Goal: Task Accomplishment & Management: Manage account settings

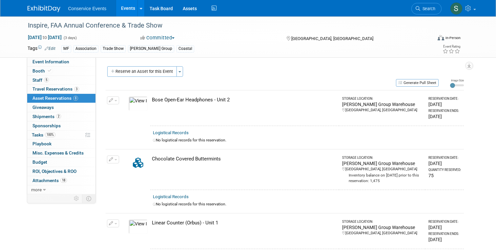
click at [47, 10] on img at bounding box center [44, 9] width 33 height 7
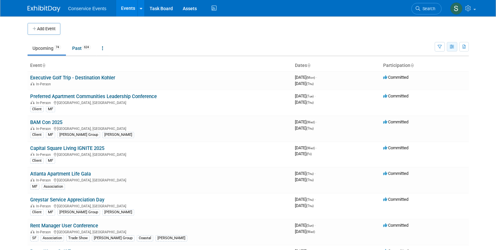
click at [450, 48] on icon "button" at bounding box center [452, 47] width 5 height 4
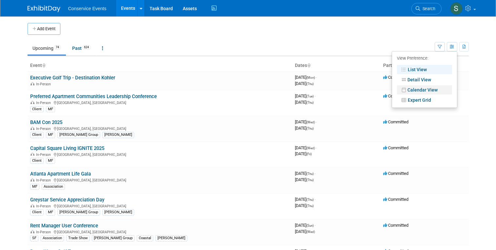
click at [423, 91] on link "Calendar View" at bounding box center [424, 89] width 55 height 9
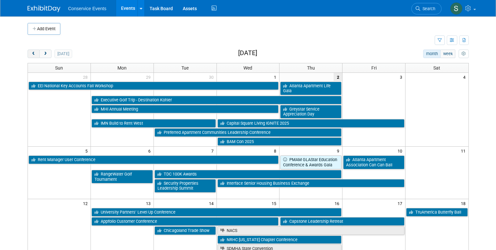
click at [34, 51] on button "prev" at bounding box center [34, 54] width 12 height 9
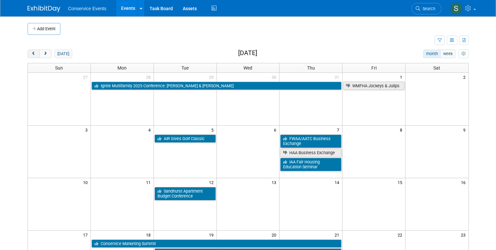
click at [34, 51] on button "prev" at bounding box center [34, 54] width 12 height 9
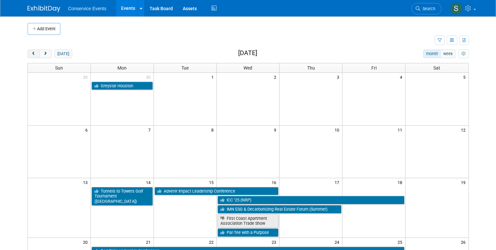
click at [34, 51] on button "prev" at bounding box center [34, 54] width 12 height 9
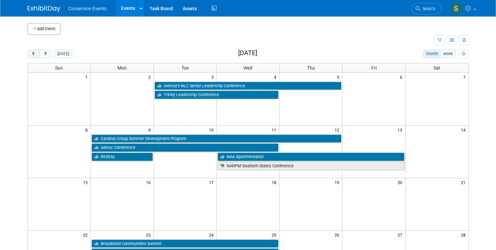
click at [34, 51] on button "prev" at bounding box center [34, 54] width 12 height 9
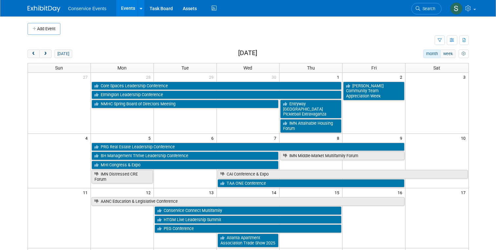
scroll to position [13, 0]
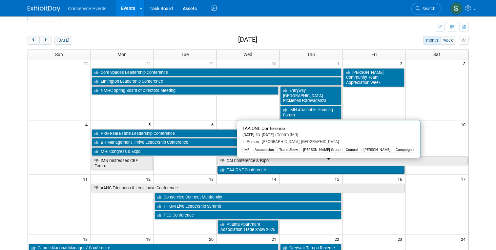
click at [239, 166] on link "TAA ONE Conference" at bounding box center [310, 170] width 187 height 9
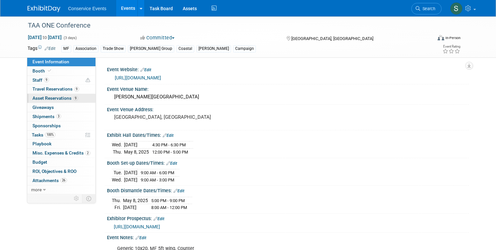
click at [45, 95] on link "9 Asset Reservations 9" at bounding box center [61, 98] width 68 height 9
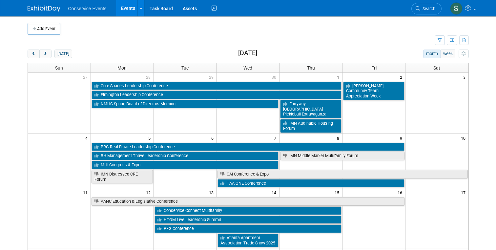
click at [53, 48] on div "Add Event New Event Duplicate Event Warning There is another event in your work…" at bounding box center [248, 218] width 451 height 404
click at [62, 50] on button "today" at bounding box center [62, 54] width 17 height 9
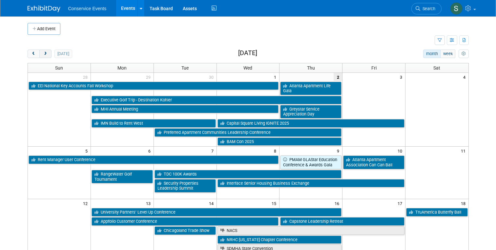
click at [49, 53] on button "next" at bounding box center [45, 54] width 12 height 9
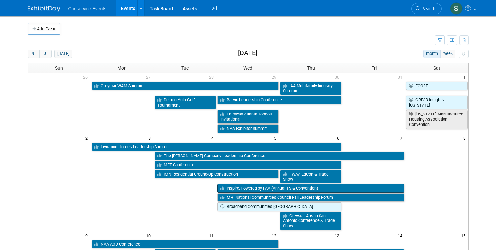
click at [255, 184] on link "Inspire, Powered by FAA (Annual TS & Convention)" at bounding box center [310, 188] width 187 height 9
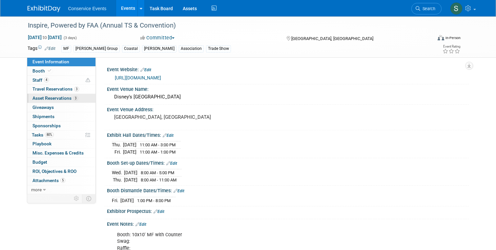
click at [59, 97] on span "Asset Reservations 3" at bounding box center [55, 97] width 46 height 5
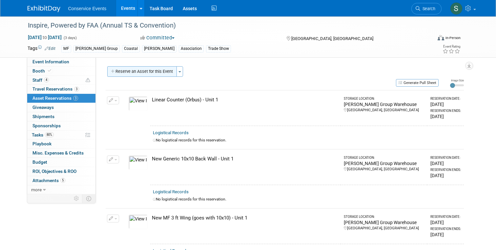
click at [151, 74] on button "Reserve an Asset for this Event" at bounding box center [142, 71] width 70 height 10
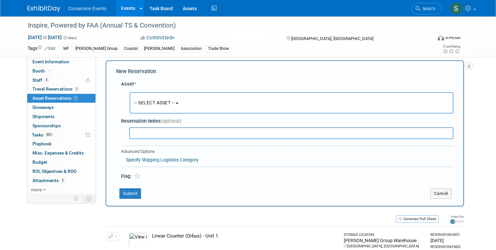
scroll to position [6, 0]
click at [159, 105] on button "-- SELECT ASSET --" at bounding box center [292, 102] width 324 height 21
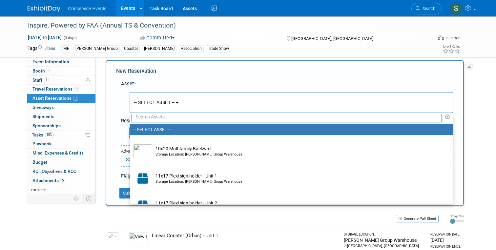
click at [160, 119] on input "text" at bounding box center [287, 116] width 311 height 11
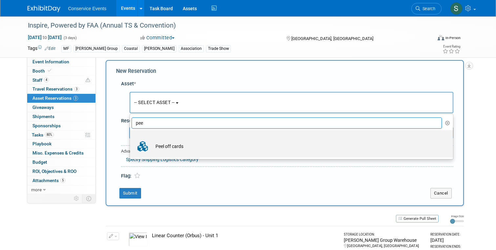
type input "pee"
click at [172, 143] on td "Peel off cards" at bounding box center [296, 146] width 288 height 14
click at [131, 138] on input "Peel off cards" at bounding box center [129, 136] width 4 height 4
select select "10724652"
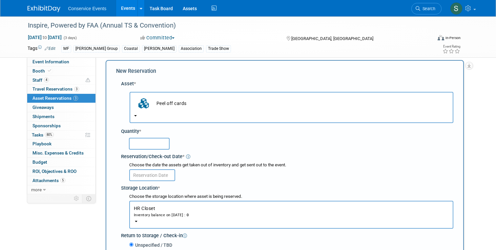
click at [147, 146] on input "text" at bounding box center [149, 144] width 41 height 12
type input "250"
click at [199, 145] on div "250" at bounding box center [291, 143] width 324 height 13
click at [151, 176] on input "text" at bounding box center [152, 175] width 46 height 12
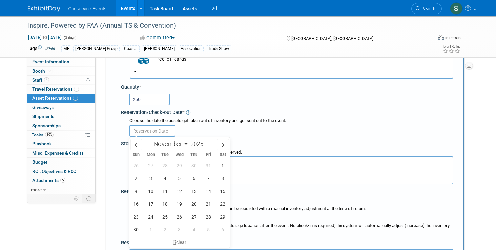
scroll to position [51, 0]
click at [207, 167] on span "31" at bounding box center [208, 165] width 13 height 13
type input "Oct 31, 2025"
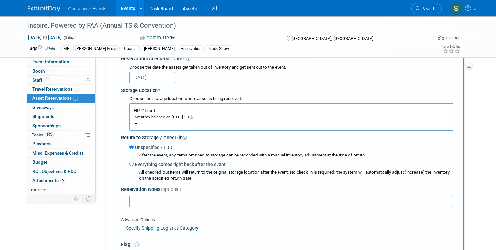
scroll to position [106, 0]
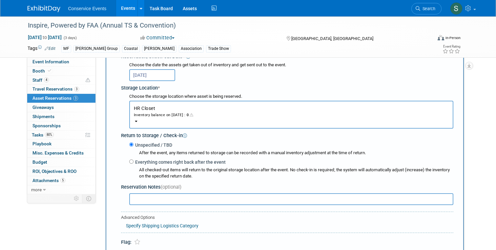
click at [139, 118] on button "HR Closet Inventory balance on Oct 31, 2025 : 0" at bounding box center [291, 115] width 324 height 28
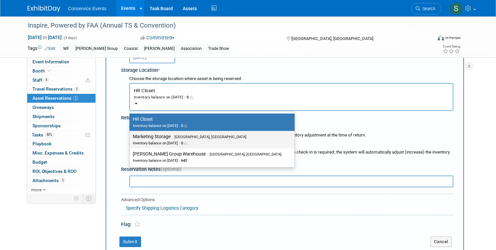
scroll to position [125, 0]
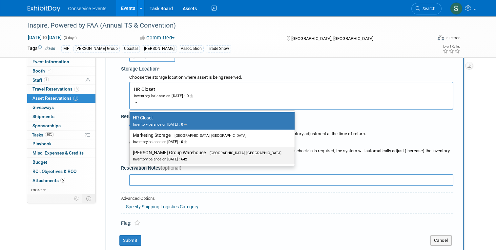
click at [165, 154] on label "Taylor Group Warehouse Brooklyn, OH Inventory balance on Oct 31, 2025 : 642" at bounding box center [210, 155] width 155 height 15
click at [131, 154] on input "Taylor Group Warehouse Brooklyn, OH Inventory balance on Oct 31, 2025 : 642" at bounding box center [128, 153] width 4 height 4
select select "11223164"
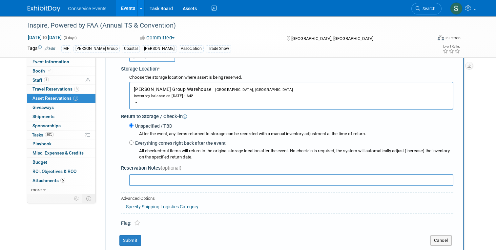
scroll to position [131, 0]
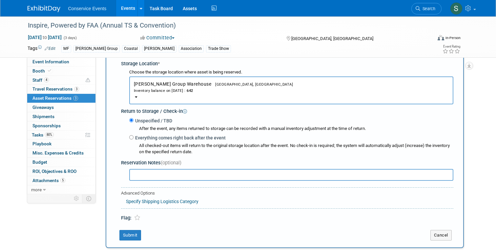
click at [159, 139] on label "Everything comes right back after the event" at bounding box center [179, 137] width 92 height 7
click at [133, 139] on input "Everything comes right back after the event" at bounding box center [131, 137] width 4 height 4
radio input "true"
select select "10"
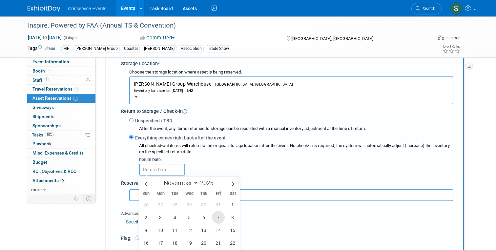
click at [221, 217] on span "7" at bounding box center [218, 217] width 13 height 13
type input "Nov 7, 2025"
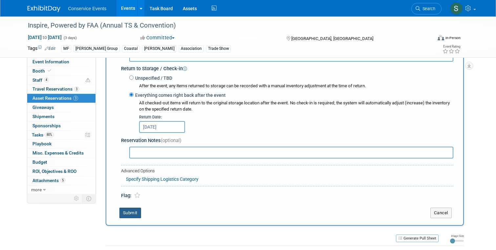
click at [133, 215] on button "Submit" at bounding box center [130, 213] width 22 height 10
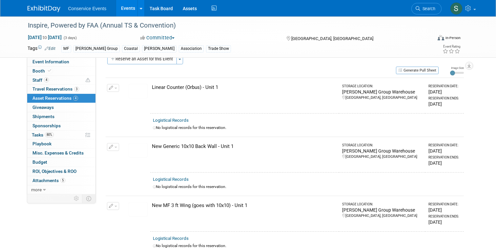
scroll to position [0, 0]
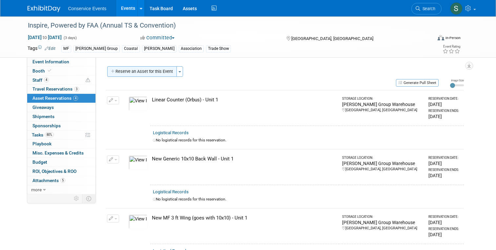
click at [138, 71] on button "Reserve an Asset for this Event" at bounding box center [142, 71] width 70 height 10
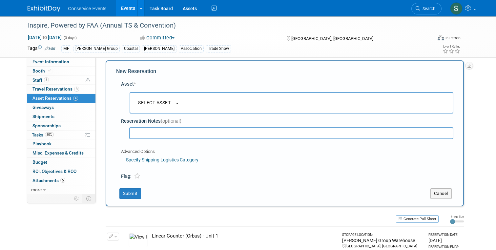
scroll to position [6, 0]
click at [157, 102] on span "-- SELECT ASSET --" at bounding box center [154, 102] width 41 height 5
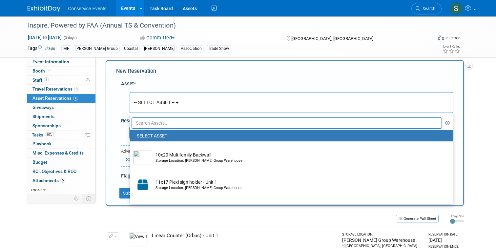
click at [162, 122] on input "text" at bounding box center [287, 122] width 311 height 11
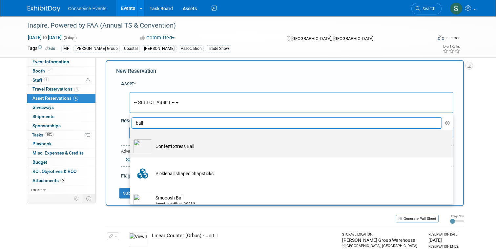
type input "ball"
click at [163, 148] on td "Confetti Stress Ball" at bounding box center [296, 146] width 288 height 14
click at [131, 138] on input "Confetti Stress Ball" at bounding box center [129, 136] width 4 height 4
select select "10724504"
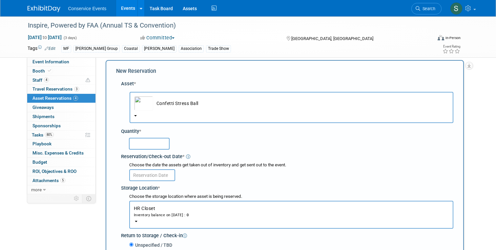
click at [149, 142] on input "text" at bounding box center [149, 144] width 41 height 12
click at [147, 144] on input "text" at bounding box center [149, 144] width 41 height 12
type input "100"
click at [150, 176] on input "text" at bounding box center [152, 175] width 46 height 12
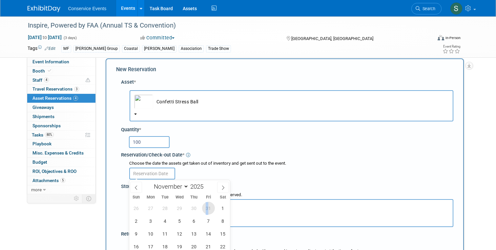
click at [207, 209] on span "31" at bounding box center [208, 208] width 13 height 13
type input "Oct 31, 2025"
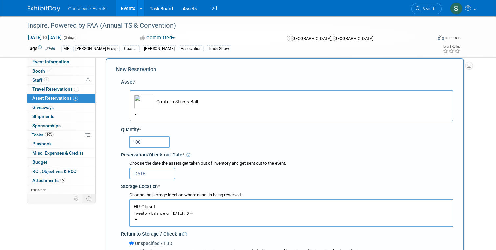
scroll to position [142, 0]
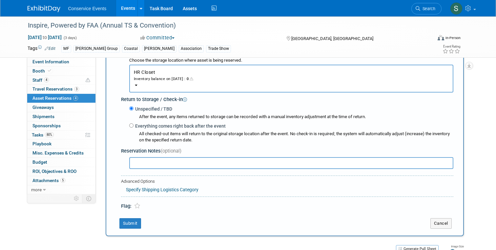
click at [156, 127] on label "Everything comes right back after the event" at bounding box center [179, 126] width 92 height 7
click at [133, 127] on input "Everything comes right back after the event" at bounding box center [131, 125] width 4 height 4
radio input "true"
select select "10"
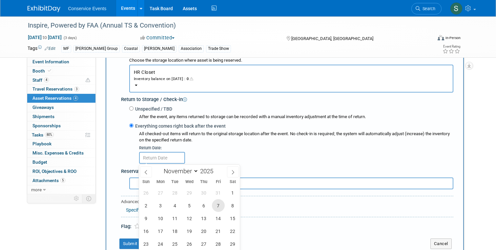
click at [218, 205] on span "7" at bounding box center [218, 205] width 13 height 13
type input "Nov 7, 2025"
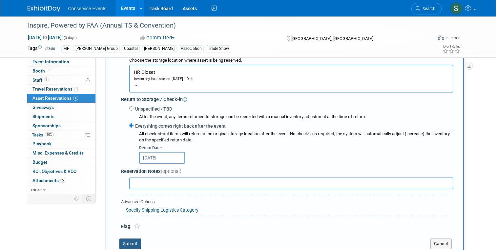
click at [124, 245] on button "Submit" at bounding box center [130, 243] width 22 height 10
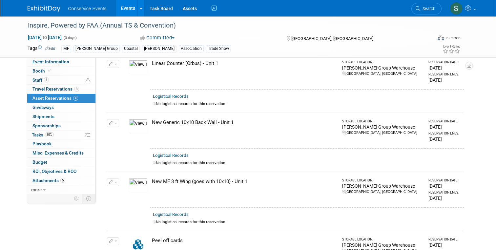
scroll to position [8, 0]
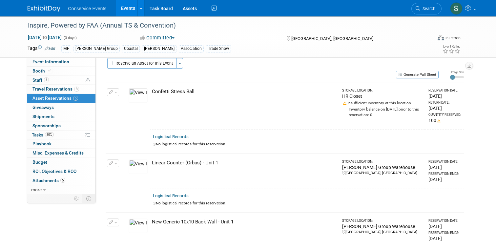
click at [374, 106] on div "Inventory balance on Oct 31, 2025 prior to this reservation: 0" at bounding box center [382, 112] width 80 height 12
click at [115, 92] on span "button" at bounding box center [115, 92] width 3 height 1
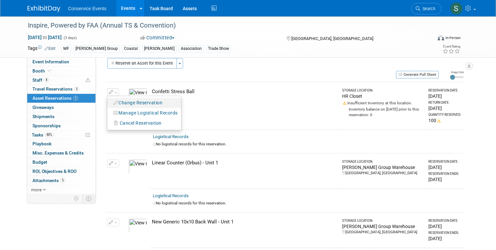
click at [128, 103] on button "Change Reservation" at bounding box center [138, 102] width 55 height 9
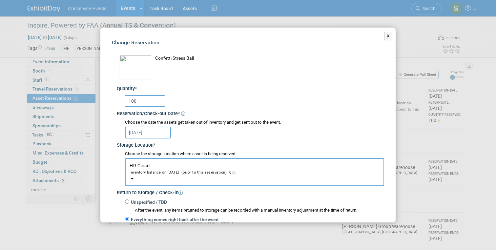
click at [148, 168] on span "HR Closet Inventory balance on Oct 31, 2025 (prior to this reservation): 0" at bounding box center [255, 169] width 250 height 12
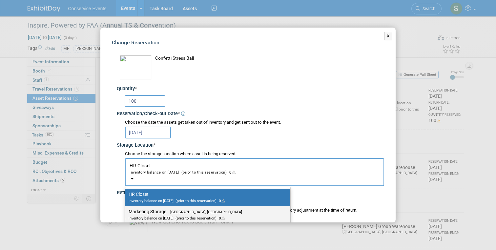
click at [150, 216] on div "Inventory balance on Oct 31, 2025 (prior to this reservation): 0" at bounding box center [203, 218] width 149 height 6
click at [126, 214] on input "Marketing Storage Providence, UT Inventory balance on Oct 31, 2025 (prior to th…" at bounding box center [124, 212] width 4 height 4
radio input "true"
select select "11223171"
radio input "false"
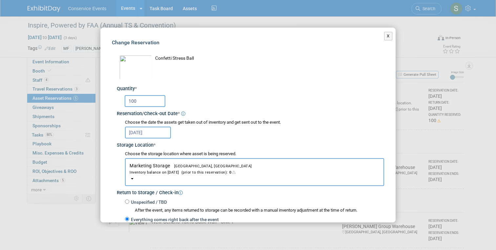
click at [153, 169] on div "Inventory balance on Oct 31, 2025 (prior to this reservation): 0" at bounding box center [255, 172] width 250 height 6
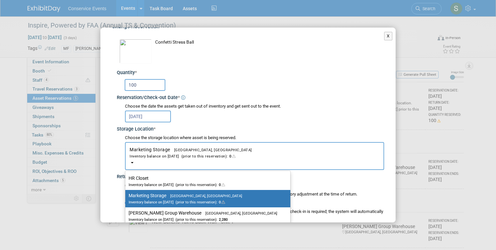
scroll to position [18, 0]
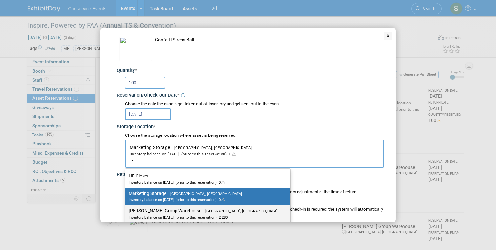
click at [156, 212] on label "Taylor Group Warehouse Brooklyn, OH Inventory balance on Oct 31, 2025 (prior to…" at bounding box center [206, 213] width 155 height 15
click at [126, 212] on input "Taylor Group Warehouse Brooklyn, OH Inventory balance on Oct 31, 2025 (prior to…" at bounding box center [124, 211] width 4 height 4
select select "11223164"
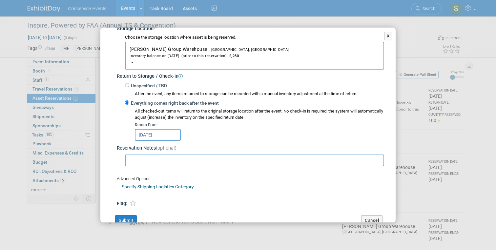
scroll to position [131, 0]
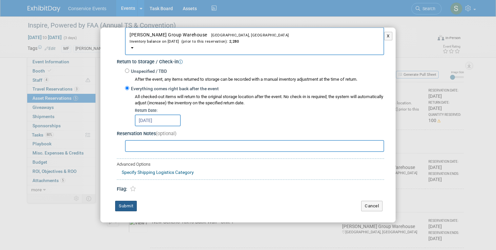
click at [124, 209] on button "Submit" at bounding box center [126, 206] width 22 height 10
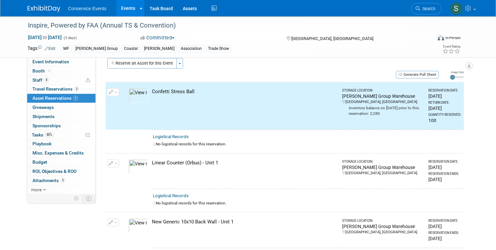
scroll to position [0, 0]
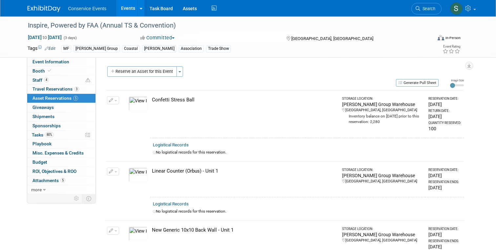
click at [114, 100] on span "button" at bounding box center [115, 100] width 3 height 1
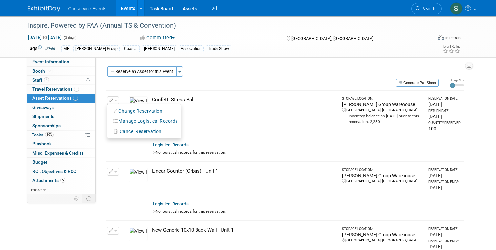
click at [124, 92] on td at bounding box center [123, 114] width 5 height 48
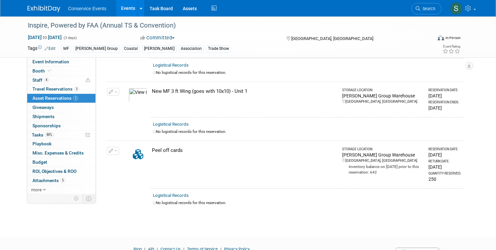
scroll to position [229, 0]
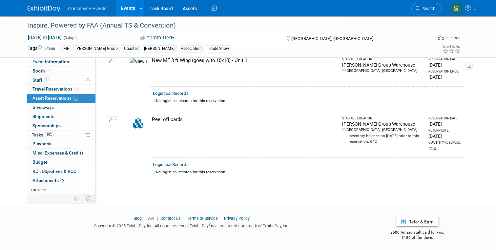
click at [114, 119] on span "button" at bounding box center [115, 119] width 3 height 1
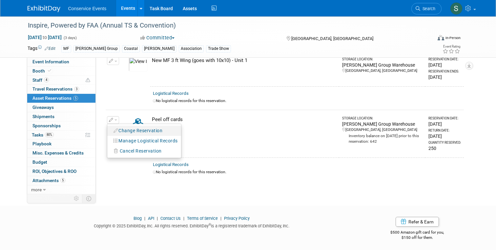
click at [129, 133] on button "Change Reservation" at bounding box center [138, 130] width 55 height 9
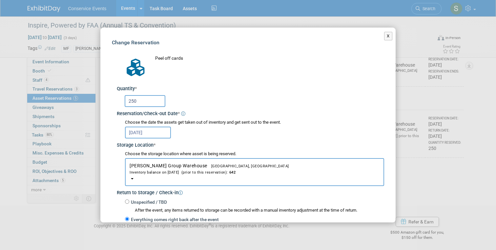
click at [152, 100] on input "250" at bounding box center [145, 101] width 41 height 12
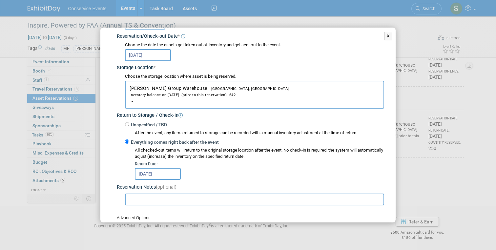
scroll to position [131, 0]
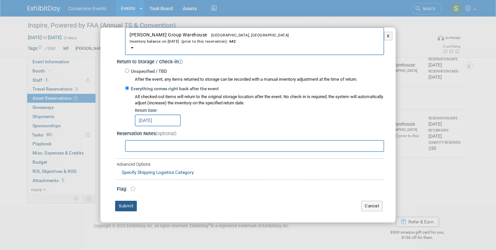
type input "300"
click at [129, 206] on button "Submit" at bounding box center [126, 206] width 22 height 10
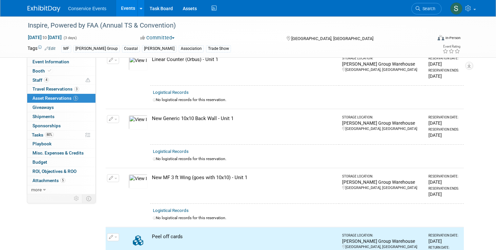
scroll to position [0, 0]
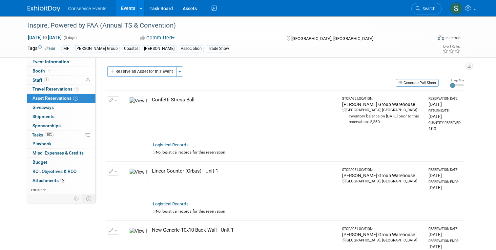
click at [120, 98] on td "Change Reservation Manage Logistical Records" at bounding box center [113, 114] width 15 height 48
click at [110, 100] on icon "button" at bounding box center [111, 100] width 5 height 4
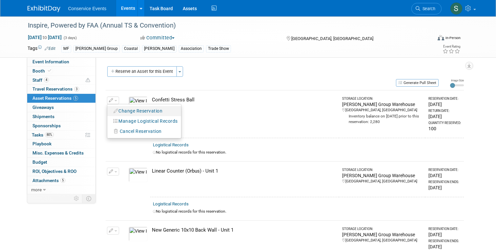
click at [132, 112] on button "Change Reservation" at bounding box center [138, 111] width 55 height 9
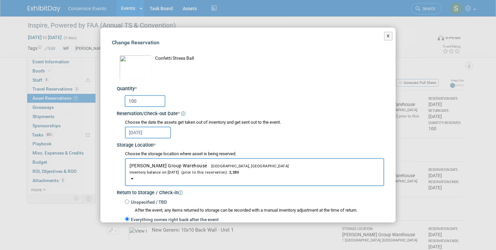
click at [143, 101] on input "100" at bounding box center [145, 101] width 41 height 12
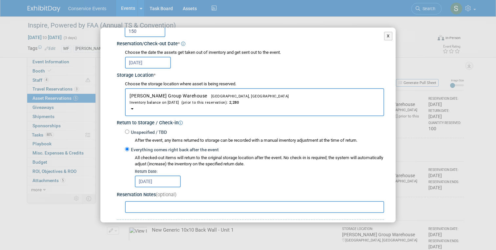
scroll to position [131, 0]
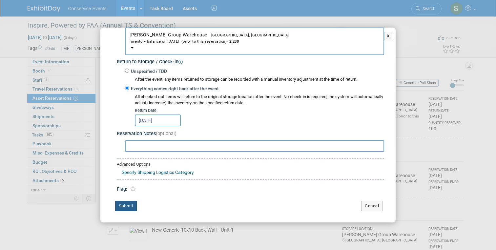
type input "150"
click at [123, 210] on button "Submit" at bounding box center [126, 206] width 22 height 10
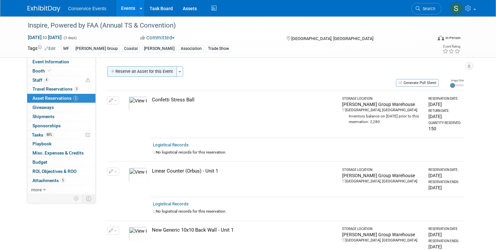
click at [126, 70] on button "Reserve an Asset for this Event" at bounding box center [142, 71] width 70 height 10
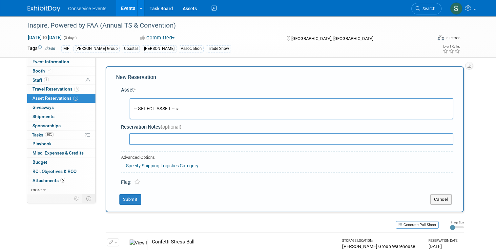
scroll to position [6, 0]
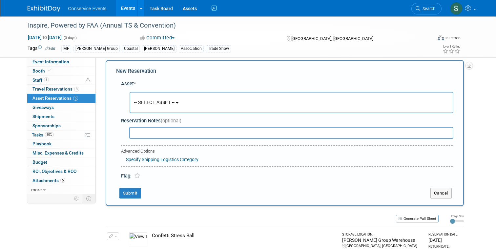
click at [144, 133] on input "text" at bounding box center [291, 133] width 324 height 12
click at [154, 105] on button "-- SELECT ASSET --" at bounding box center [292, 102] width 324 height 21
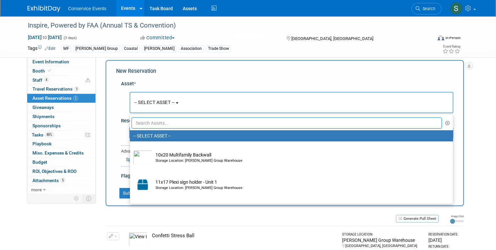
click at [150, 124] on input "text" at bounding box center [287, 122] width 311 height 11
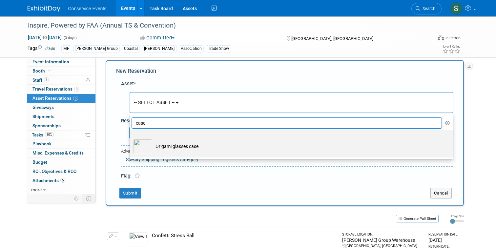
type input "case"
click at [163, 146] on td "Origami glasses case" at bounding box center [296, 146] width 288 height 14
click at [131, 138] on input "Origami glasses case" at bounding box center [129, 136] width 4 height 4
select select "10724650"
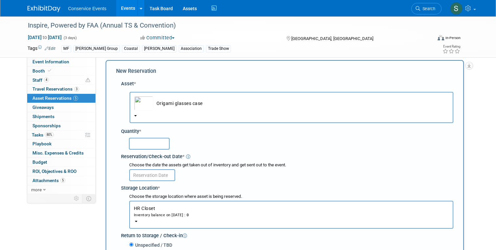
click at [152, 145] on input "text" at bounding box center [149, 144] width 41 height 12
type input "100"
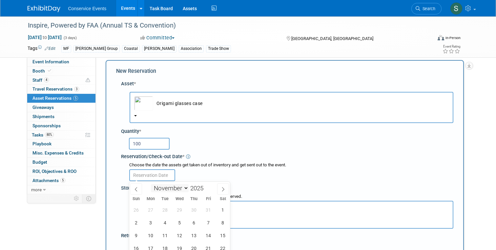
click at [151, 179] on input "text" at bounding box center [152, 175] width 46 height 12
click at [208, 211] on span "31" at bounding box center [208, 209] width 13 height 13
type input "Oct 31, 2025"
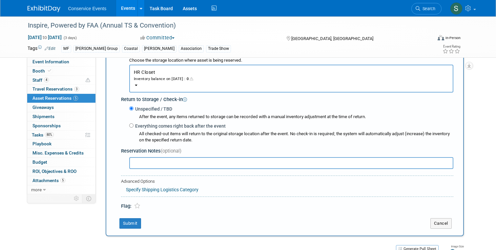
click at [157, 127] on label "Everything comes right back after the event" at bounding box center [179, 126] width 92 height 7
click at [133, 127] on input "Everything comes right back after the event" at bounding box center [131, 125] width 4 height 4
radio input "true"
select select "10"
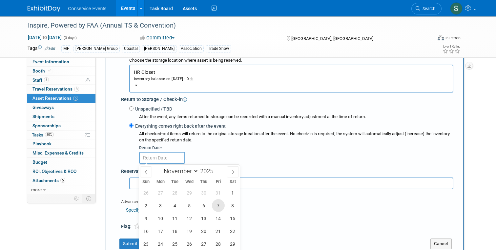
click at [216, 205] on span "7" at bounding box center [218, 205] width 13 height 13
type input "Nov 7, 2025"
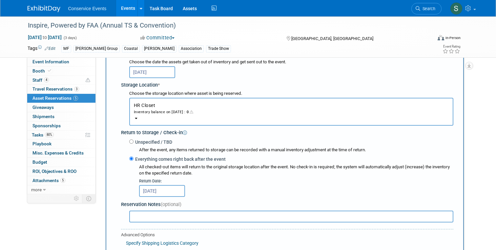
scroll to position [90, 0]
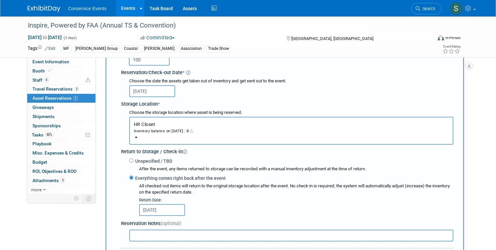
click at [136, 133] on div "Inventory balance on Oct 31, 2025 : 0" at bounding box center [291, 131] width 315 height 6
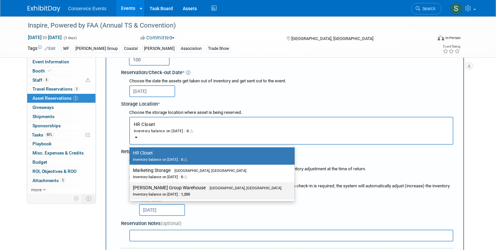
click at [157, 197] on div "Inventory balance on Oct 31, 2025 : 1,205" at bounding box center [207, 194] width 149 height 6
click at [131, 190] on input "Taylor Group Warehouse Brooklyn, OH Inventory balance on Oct 31, 2025 : 1,205" at bounding box center [128, 188] width 4 height 4
select select "11223164"
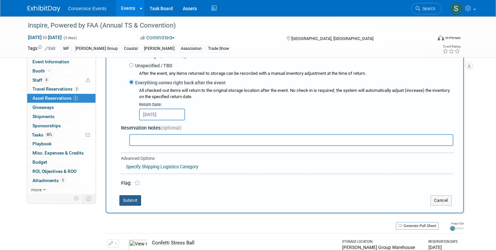
click at [130, 199] on button "Submit" at bounding box center [130, 200] width 22 height 10
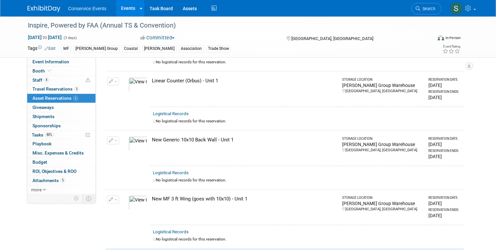
scroll to position [0, 0]
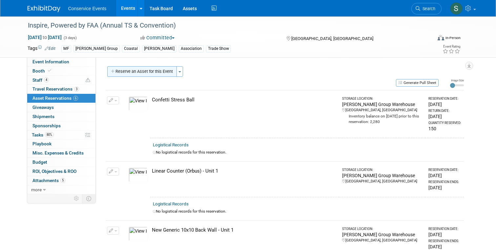
click at [141, 72] on button "Reserve an Asset for this Event" at bounding box center [142, 71] width 70 height 10
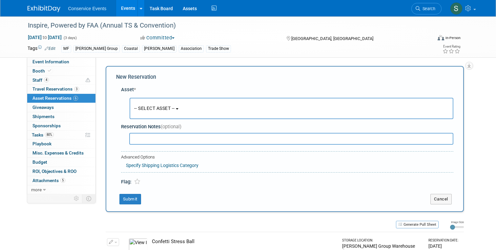
scroll to position [6, 0]
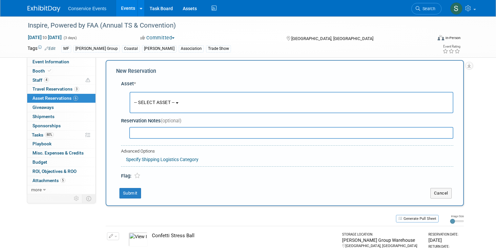
click at [170, 104] on span "-- SELECT ASSET --" at bounding box center [154, 102] width 41 height 5
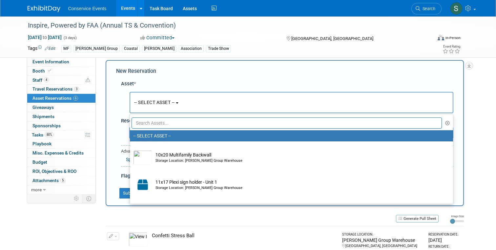
click at [165, 126] on input "text" at bounding box center [287, 122] width 311 height 11
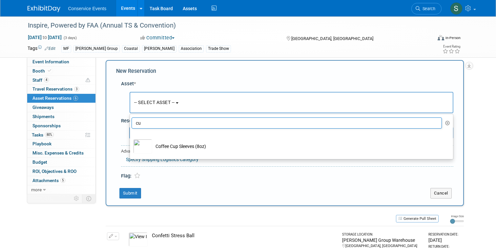
type input "c"
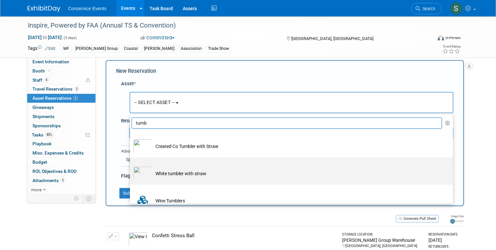
type input "tumb"
click at [182, 173] on td "White tumbler with straw" at bounding box center [296, 173] width 288 height 14
click at [131, 165] on input "White tumbler with straw" at bounding box center [129, 163] width 4 height 4
select select "10724651"
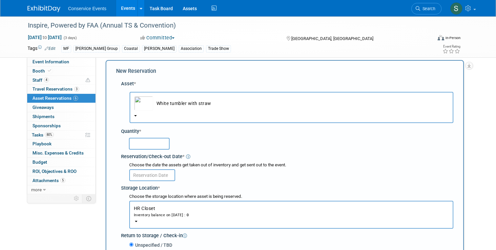
click at [144, 142] on input "text" at bounding box center [149, 144] width 41 height 12
type input "50"
click at [205, 138] on div "50" at bounding box center [291, 143] width 324 height 13
click at [156, 177] on input "text" at bounding box center [152, 175] width 46 height 12
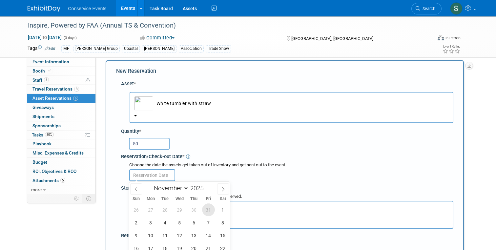
click at [209, 211] on span "31" at bounding box center [208, 209] width 13 height 13
type input "Oct 31, 2025"
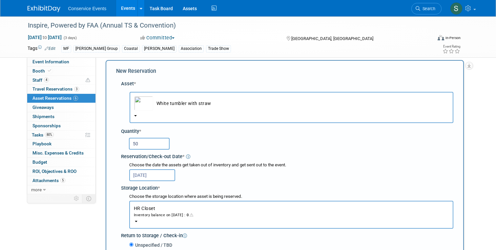
scroll to position [142, 0]
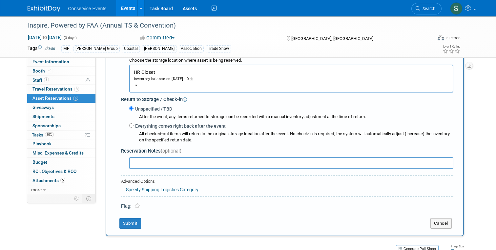
click at [161, 129] on label "Everything comes right back after the event" at bounding box center [179, 126] width 92 height 7
click at [133, 128] on input "Everything comes right back after the event" at bounding box center [131, 125] width 4 height 4
radio input "true"
select select "10"
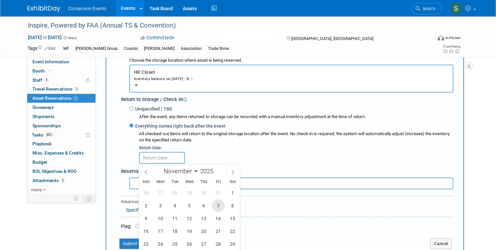
click at [217, 210] on span "7" at bounding box center [218, 205] width 13 height 13
type input "Nov 7, 2025"
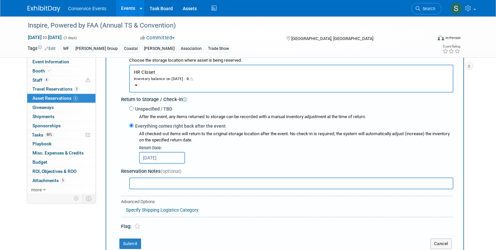
click at [134, 84] on button "HR Closet Inventory balance on Oct 31, 2025 : 0" at bounding box center [291, 79] width 324 height 28
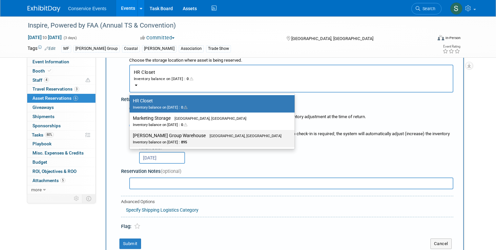
click at [178, 137] on label "Taylor Group Warehouse Brooklyn, OH Inventory balance on Oct 31, 2025 : 895" at bounding box center [210, 138] width 155 height 15
click at [131, 137] on input "Taylor Group Warehouse Brooklyn, OH Inventory balance on Oct 31, 2025 : 895" at bounding box center [128, 135] width 4 height 4
select select "11223164"
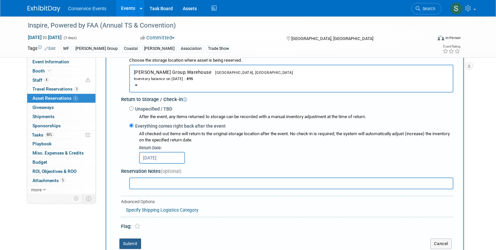
click at [131, 243] on button "Submit" at bounding box center [130, 243] width 22 height 10
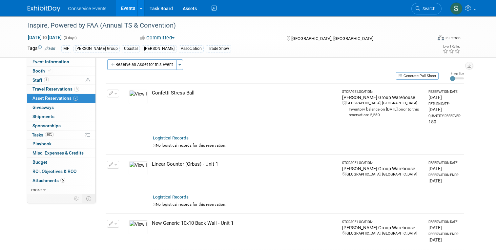
scroll to position [0, 0]
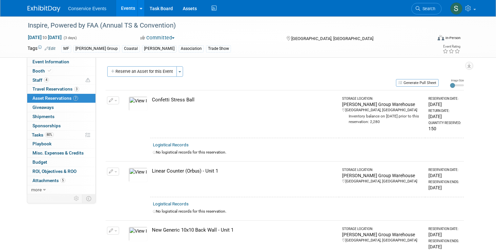
click at [148, 64] on div "Event Website: Edit http://faainspire.com Event Venue Name: Disney's Coronado S…" at bounding box center [282, 125] width 373 height 137
click at [148, 69] on button "Reserve an Asset for this Event" at bounding box center [142, 71] width 70 height 10
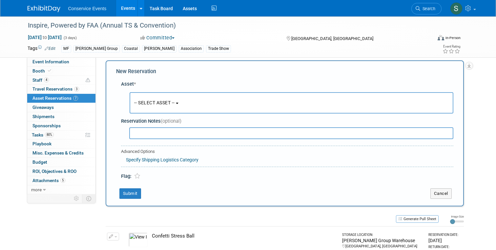
scroll to position [6, 0]
click at [155, 101] on span "-- SELECT ASSET --" at bounding box center [154, 102] width 41 height 5
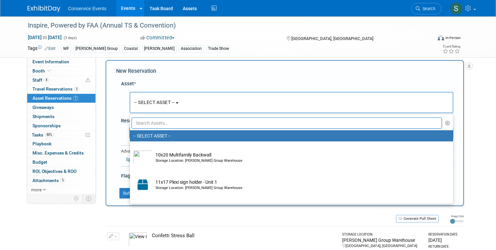
click at [155, 124] on input "text" at bounding box center [287, 122] width 311 height 11
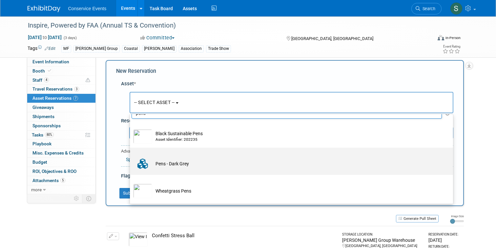
scroll to position [10, 0]
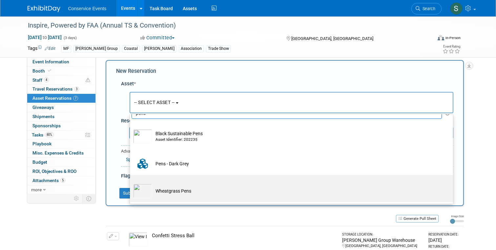
type input "pens"
click at [167, 196] on td "Wheatgrass Pens" at bounding box center [296, 191] width 288 height 14
click at [131, 183] on input "Wheatgrass Pens" at bounding box center [129, 180] width 4 height 4
select select "10715855"
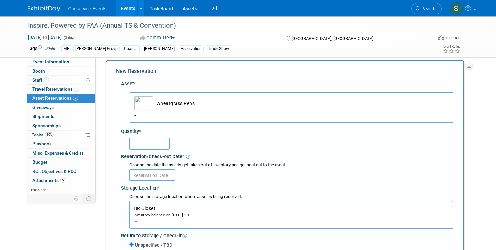
click at [145, 142] on input "text" at bounding box center [149, 144] width 41 height 12
type input "100"
click at [229, 144] on div "100" at bounding box center [291, 143] width 324 height 13
click at [157, 177] on input "text" at bounding box center [152, 175] width 46 height 12
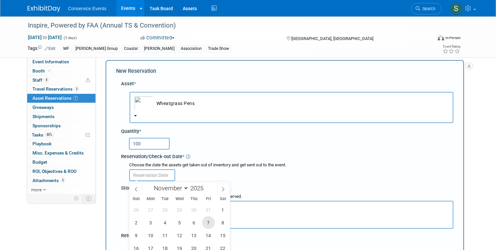
click at [208, 221] on span "7" at bounding box center [208, 222] width 13 height 13
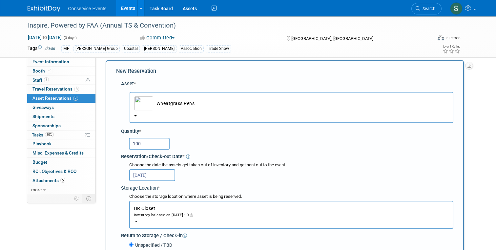
click at [155, 173] on input "Nov 7, 2025" at bounding box center [152, 175] width 46 height 12
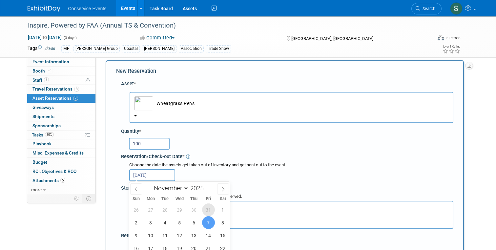
click at [206, 210] on span "31" at bounding box center [208, 209] width 13 height 13
type input "Oct 31, 2025"
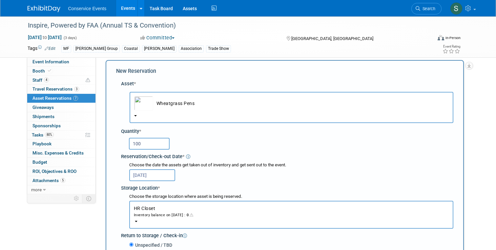
scroll to position [142, 0]
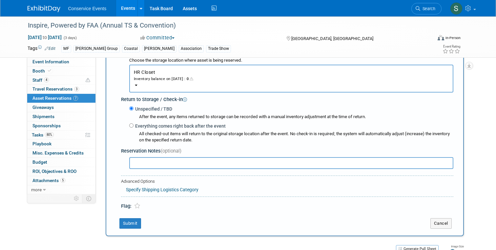
click at [163, 133] on div "All checked-out items will return to the original storage location after the ev…" at bounding box center [296, 137] width 314 height 12
click at [159, 126] on label "Everything comes right back after the event" at bounding box center [179, 126] width 92 height 7
click at [133, 126] on input "Everything comes right back after the event" at bounding box center [131, 125] width 4 height 4
radio input "true"
select select "10"
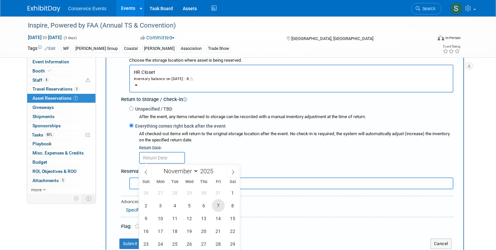
click at [219, 206] on span "7" at bounding box center [218, 205] width 13 height 13
type input "Nov 7, 2025"
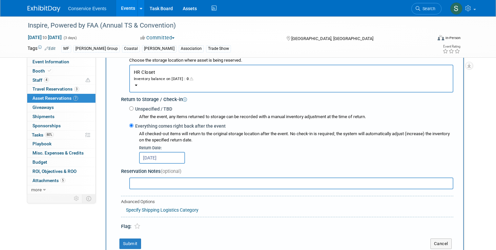
click at [135, 84] on button "HR Closet Inventory balance on Oct 31, 2025 : 0" at bounding box center [291, 79] width 324 height 28
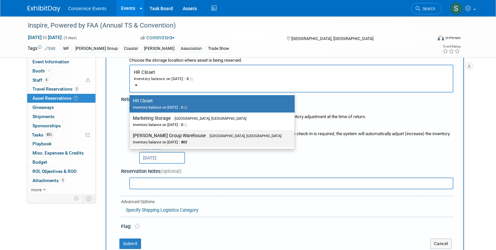
click at [175, 135] on label "Taylor Group Warehouse Brooklyn, OH Inventory balance on Oct 31, 2025 : 803" at bounding box center [210, 138] width 155 height 15
click at [131, 135] on input "Taylor Group Warehouse Brooklyn, OH Inventory balance on Oct 31, 2025 : 803" at bounding box center [128, 135] width 4 height 4
select select "11223164"
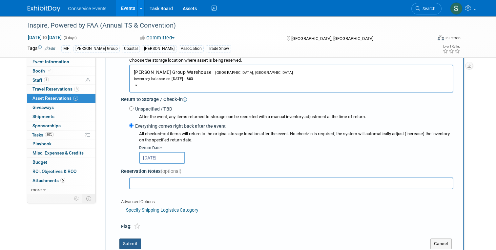
click at [131, 245] on button "Submit" at bounding box center [130, 243] width 22 height 10
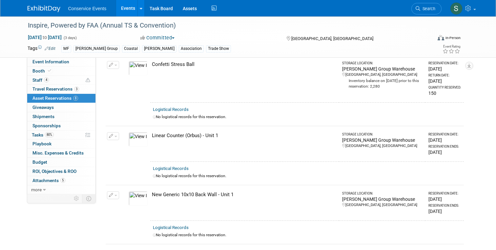
scroll to position [0, 0]
